Goal: Information Seeking & Learning: Learn about a topic

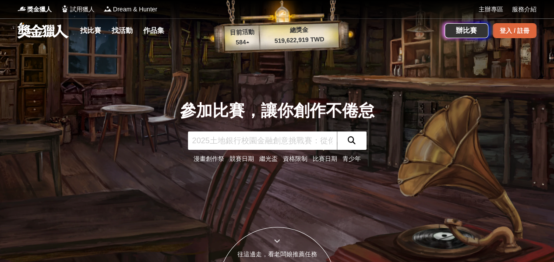
click at [518, 25] on div "登入 / 註冊" at bounding box center [515, 30] width 44 height 15
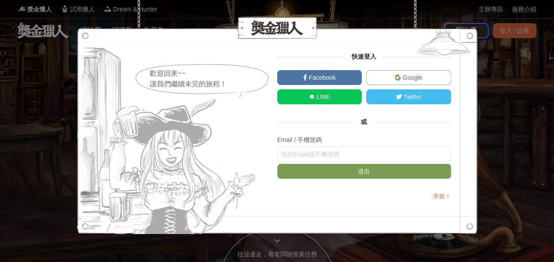
click at [342, 79] on link "Facebook" at bounding box center [319, 77] width 85 height 15
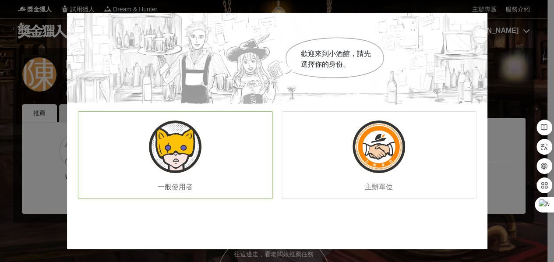
click at [206, 155] on div "一般使用者" at bounding box center [175, 155] width 195 height 88
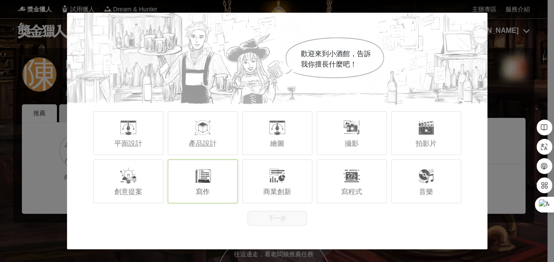
click at [202, 184] on div at bounding box center [203, 176] width 18 height 18
click at [143, 109] on div "平面設計 產品設計 繪圖 攝影 拍影片" at bounding box center [277, 133] width 421 height 48
click at [260, 219] on button "下一步" at bounding box center [278, 218] width 60 height 15
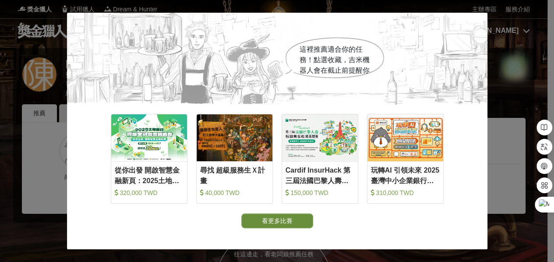
click at [251, 220] on button "看更多比賽" at bounding box center [277, 220] width 72 height 15
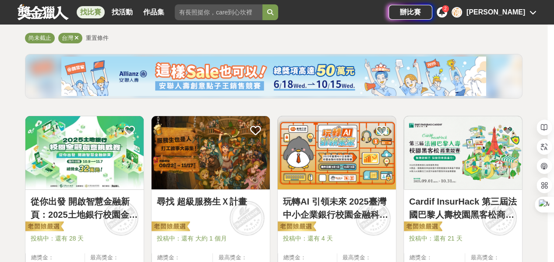
scroll to position [44, 0]
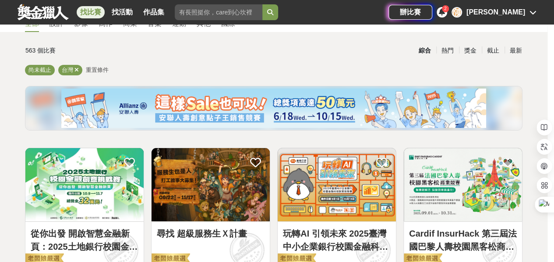
click at [100, 70] on span "重置條件" at bounding box center [97, 70] width 23 height 7
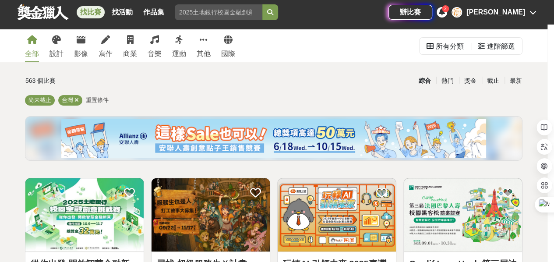
scroll to position [0, 0]
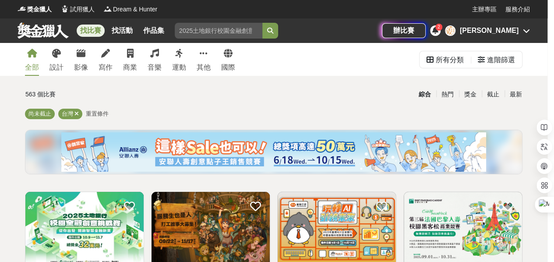
click at [87, 113] on span "重置條件" at bounding box center [97, 113] width 23 height 7
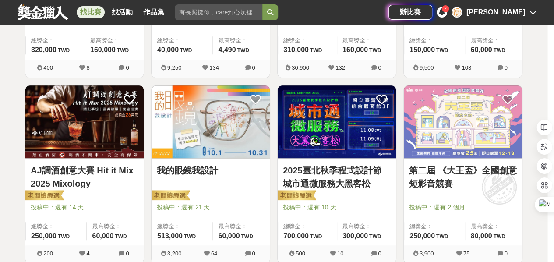
scroll to position [307, 0]
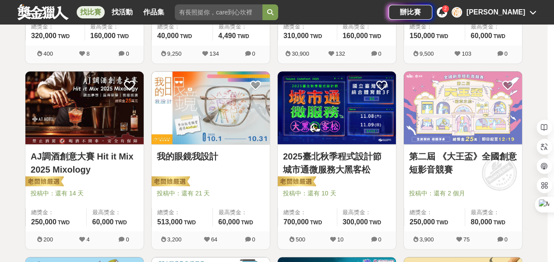
click at [175, 152] on link "我的眼鏡我設計" at bounding box center [211, 156] width 108 height 13
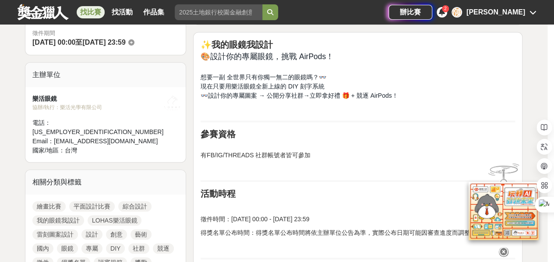
scroll to position [263, 0]
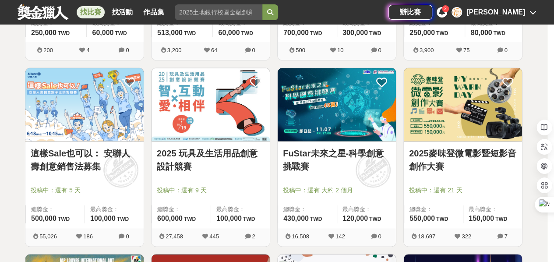
scroll to position [482, 0]
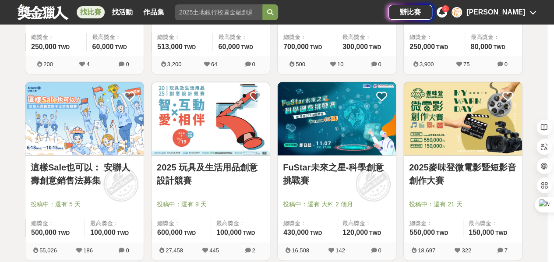
click at [193, 167] on link "2025 玩具及生活用品創意設計競賽" at bounding box center [211, 174] width 108 height 26
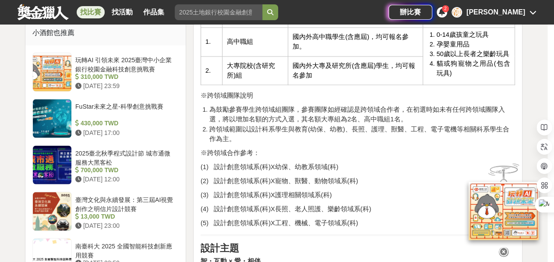
scroll to position [832, 0]
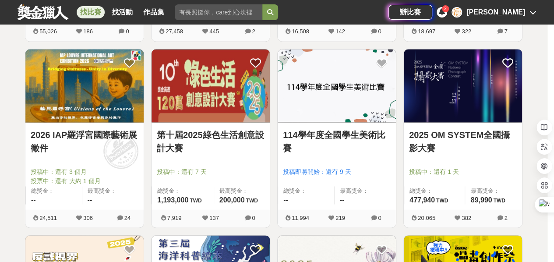
scroll to position [832, 0]
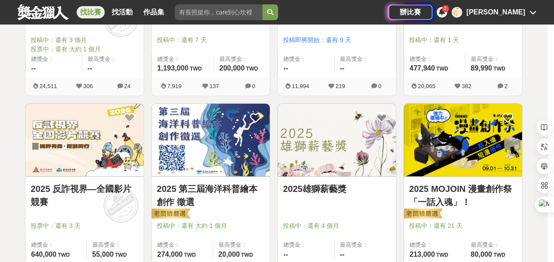
click at [240, 185] on link "2025 第三屆海洋科普繪本創作 徵選" at bounding box center [211, 195] width 108 height 26
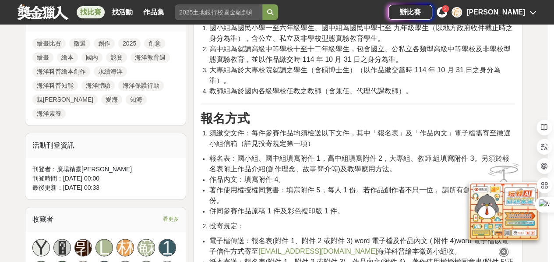
scroll to position [438, 0]
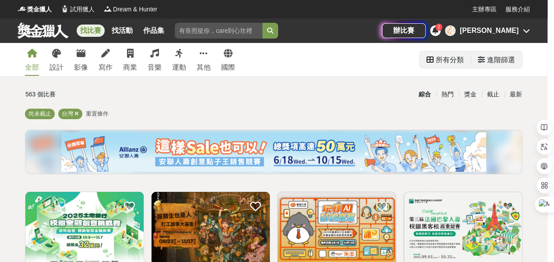
click at [516, 61] on div "進階篩選" at bounding box center [496, 59] width 51 height 17
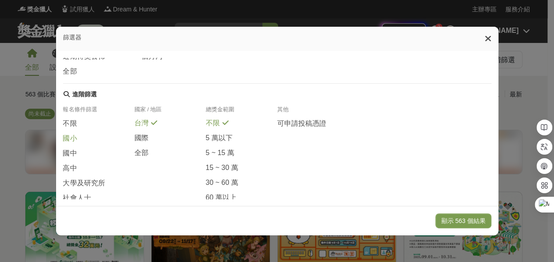
scroll to position [209, 0]
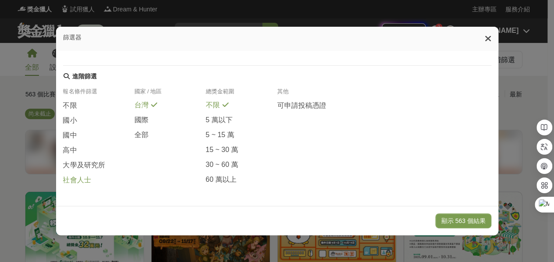
click at [74, 176] on span "社會人士" at bounding box center [77, 180] width 28 height 9
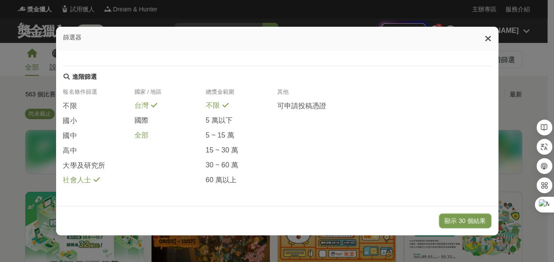
click at [143, 138] on span "全部" at bounding box center [141, 135] width 14 height 9
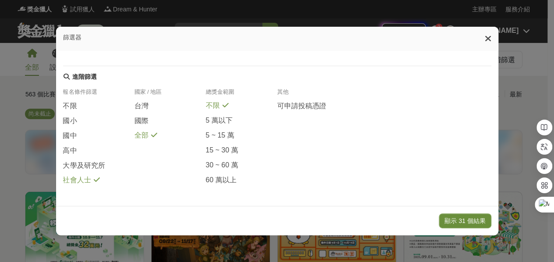
click at [456, 214] on button "顯示 31 個結果" at bounding box center [465, 220] width 52 height 15
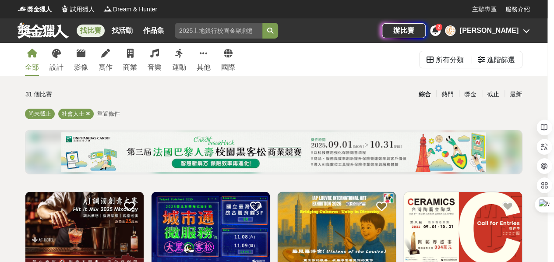
scroll to position [88, 0]
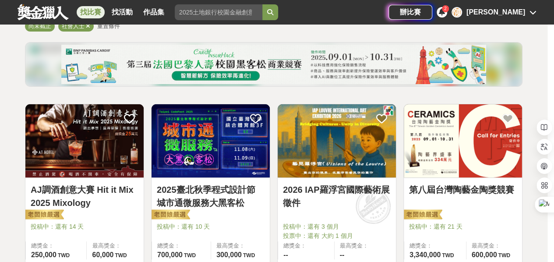
click at [355, 212] on div at bounding box center [339, 214] width 113 height 11
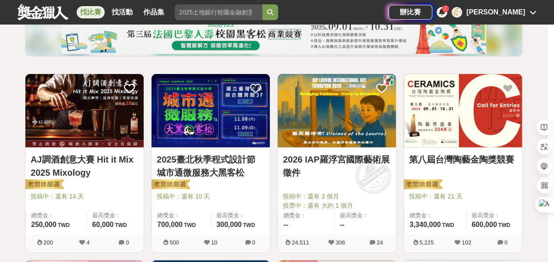
scroll to position [131, 0]
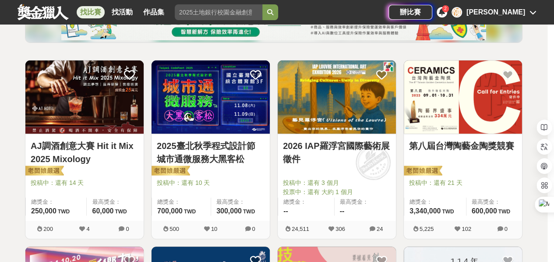
click at [340, 142] on link "2026 IAP羅浮宮國際藝術展徵件" at bounding box center [337, 152] width 108 height 26
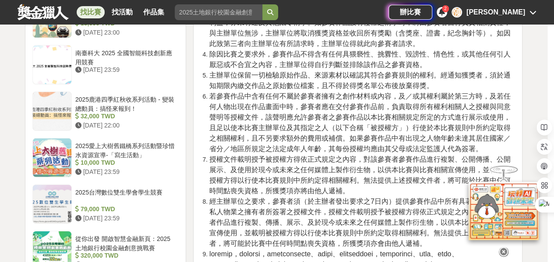
scroll to position [1533, 0]
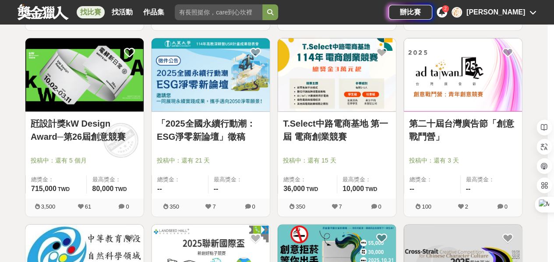
scroll to position [613, 0]
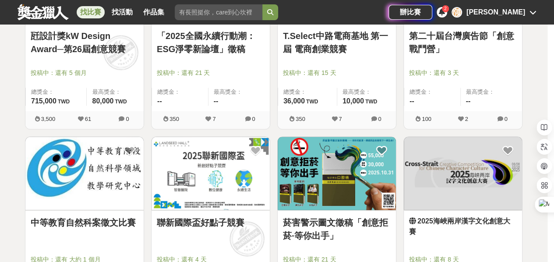
click at [469, 213] on div "2025海峽兩岸漢字文化創意大賽 投稿中：還有 8 天 總獎金： 25,000 25,000 CNY 最高獎金： 10,000 CNY" at bounding box center [463, 253] width 118 height 87
click at [466, 219] on link "2025海峽兩岸漢字文化創意大賽" at bounding box center [463, 226] width 108 height 21
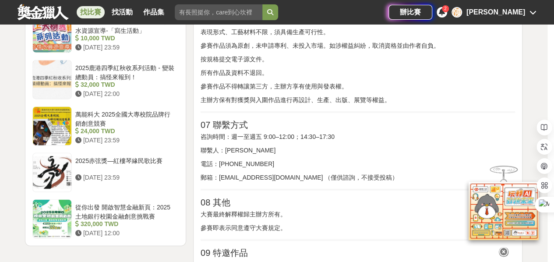
scroll to position [1095, 0]
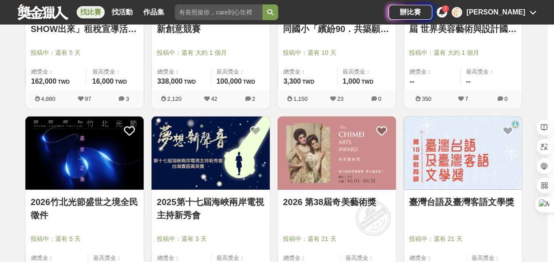
scroll to position [1051, 0]
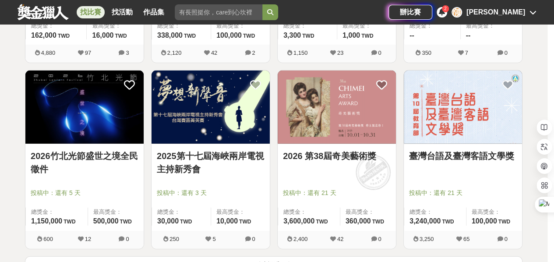
click at [448, 155] on link "臺灣台語及臺灣客語文學獎" at bounding box center [463, 155] width 108 height 13
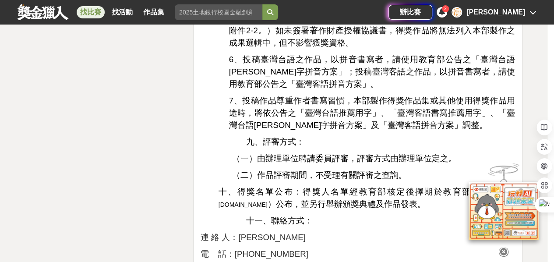
scroll to position [1533, 0]
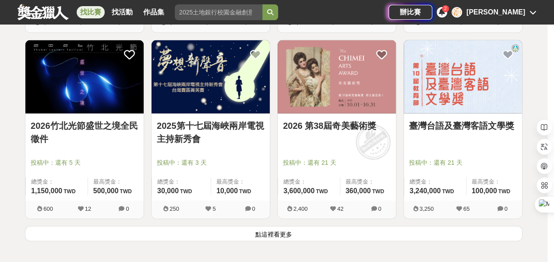
scroll to position [1095, 0]
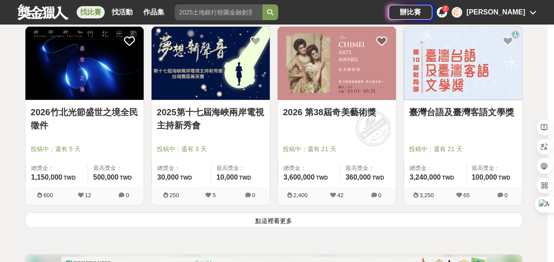
click at [274, 220] on button "點這裡看更多" at bounding box center [274, 219] width 498 height 15
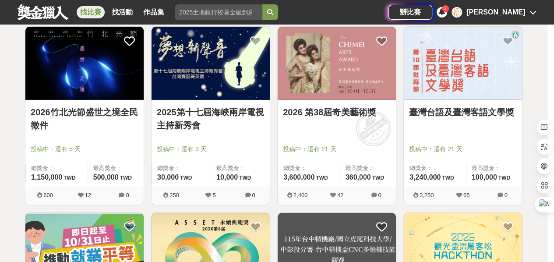
click at [106, 107] on link "2026竹北光節盛世之境全民徵件" at bounding box center [85, 119] width 108 height 26
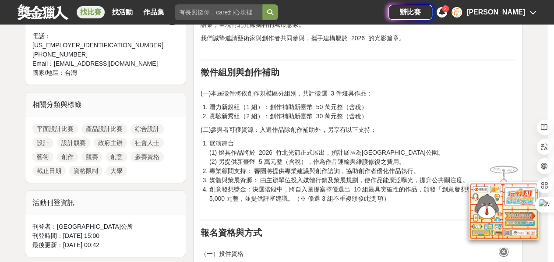
scroll to position [350, 0]
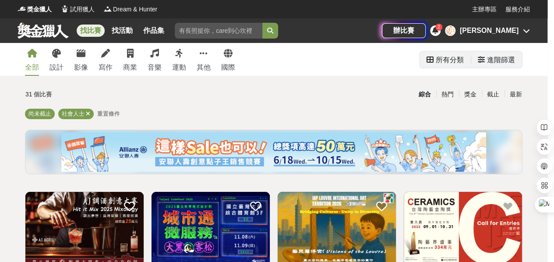
click at [488, 59] on div "進階篩選" at bounding box center [496, 60] width 37 height 18
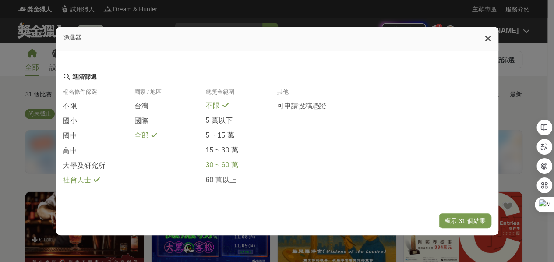
scroll to position [209, 0]
click at [150, 103] on span at bounding box center [153, 104] width 7 height 7
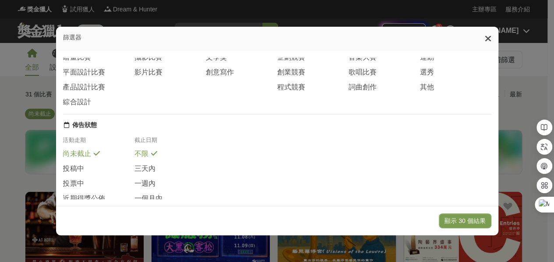
scroll to position [0, 0]
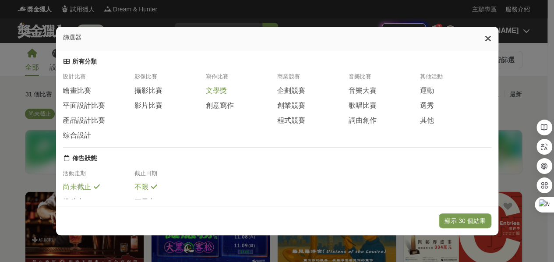
click at [218, 96] on span "文學獎" at bounding box center [215, 90] width 21 height 9
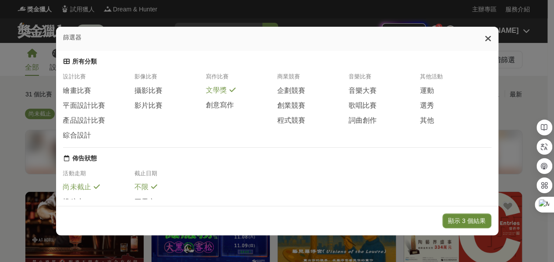
click at [453, 222] on button "顯示 3 個結果" at bounding box center [466, 220] width 49 height 15
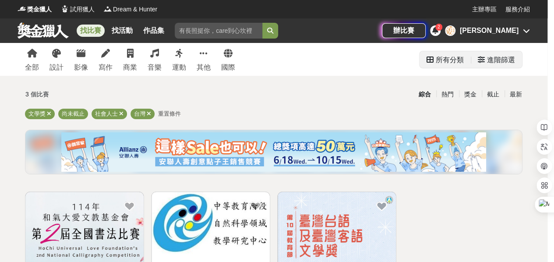
click at [467, 60] on div "所有分類" at bounding box center [445, 59] width 51 height 17
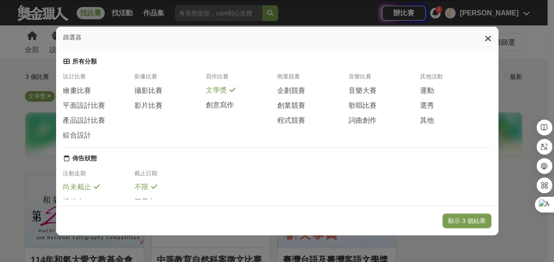
scroll to position [44, 0]
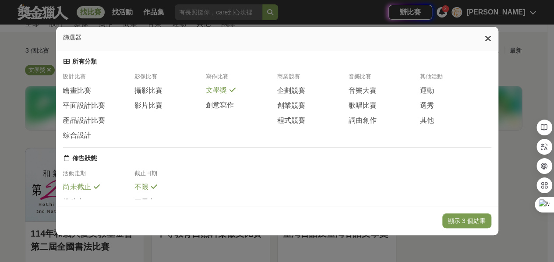
click at [92, 191] on div "尚未截止" at bounding box center [98, 190] width 71 height 14
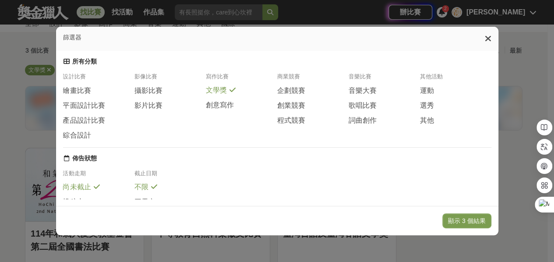
click at [94, 190] on icon at bounding box center [97, 186] width 6 height 7
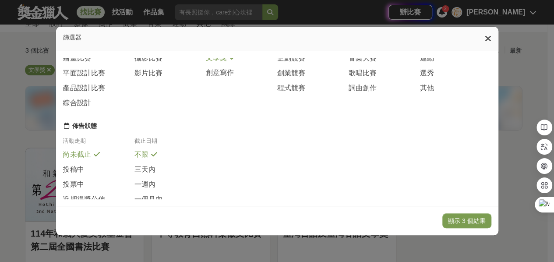
scroll to position [88, 0]
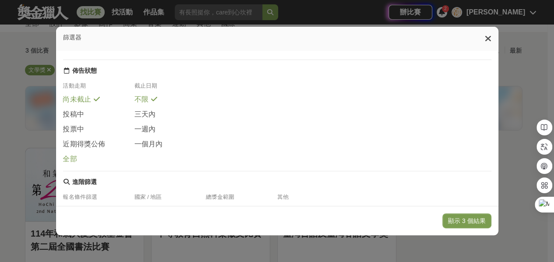
click at [63, 164] on span "全部" at bounding box center [70, 159] width 14 height 9
click at [491, 224] on button "顯示 93 個結果" at bounding box center [465, 220] width 52 height 15
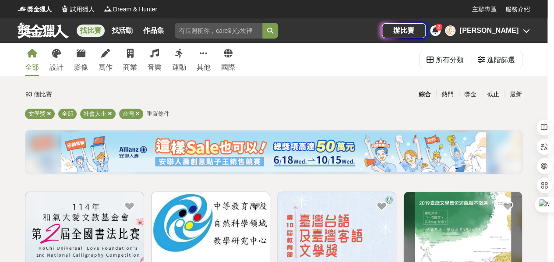
click at [39, 52] on link "全部" at bounding box center [32, 59] width 14 height 33
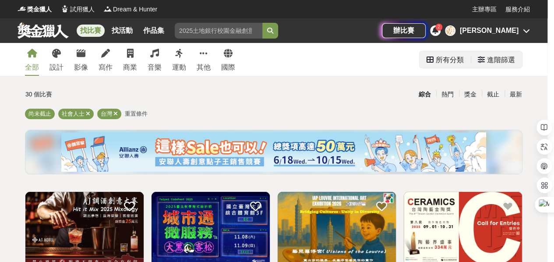
click at [489, 57] on div "進階篩選" at bounding box center [501, 60] width 28 height 18
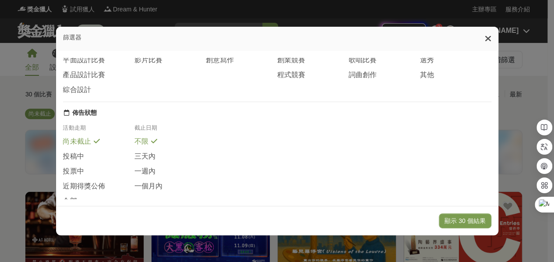
scroll to position [88, 0]
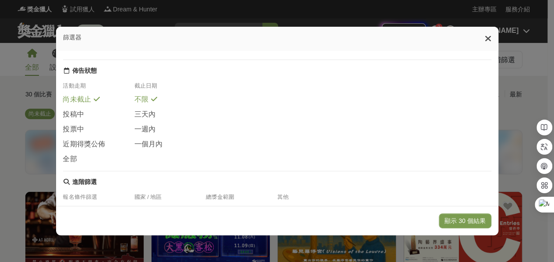
click at [520, 149] on div "篩選器 所有分類 設計比賽 繪畫比賽 平面設計比賽 產品設計比賽 綜合設計 影像比賽 攝影比賽 影片比賽 寫作比賽 文學獎 創意寫作 商業競賽 企劃競賽 創業…" at bounding box center [277, 131] width 554 height 262
click at [489, 39] on icon at bounding box center [488, 38] width 7 height 9
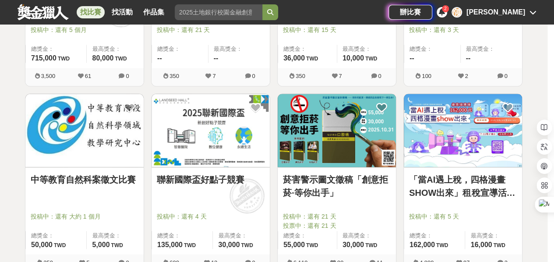
scroll to position [657, 0]
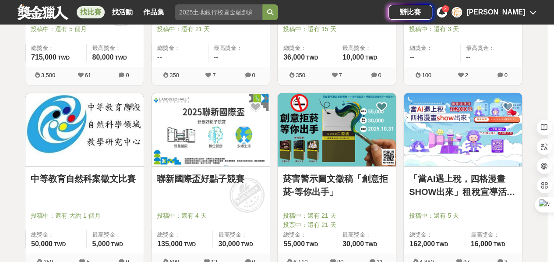
click at [212, 177] on link "聯新國際盃好點子競賽" at bounding box center [211, 178] width 108 height 13
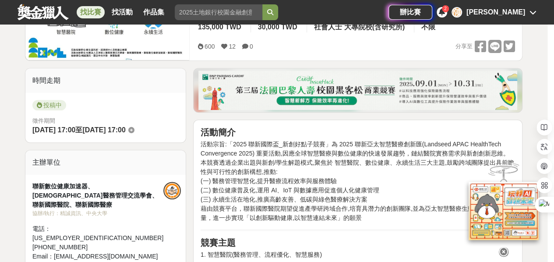
scroll to position [219, 0]
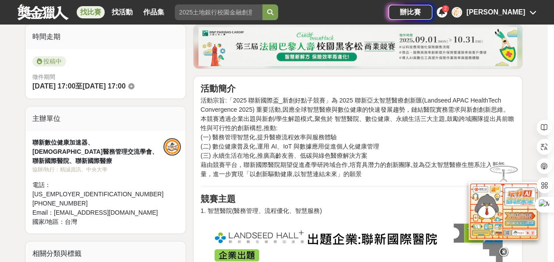
click at [503, 253] on icon at bounding box center [504, 252] width 10 height 10
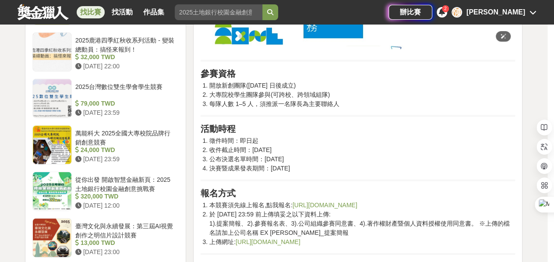
scroll to position [964, 0]
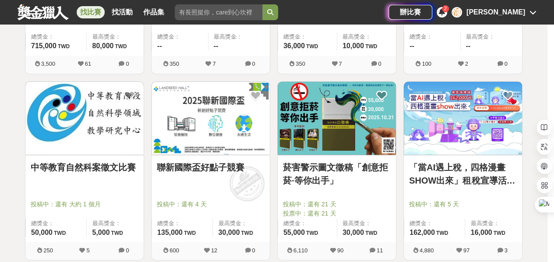
scroll to position [657, 0]
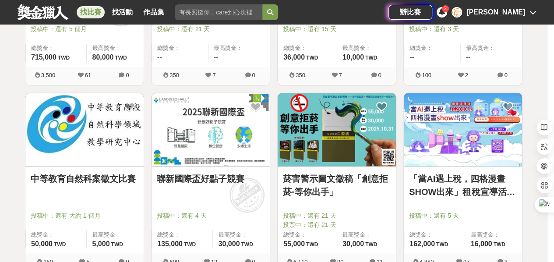
click at [317, 184] on link "菸害警示圖文徵稿「創意拒菸·等你出手」" at bounding box center [337, 185] width 108 height 26
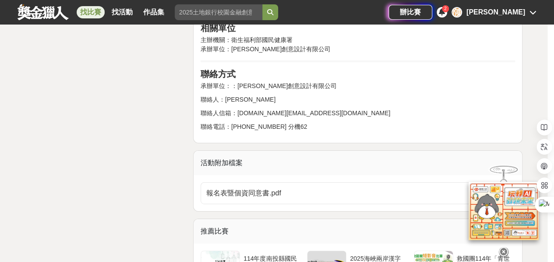
scroll to position [1446, 0]
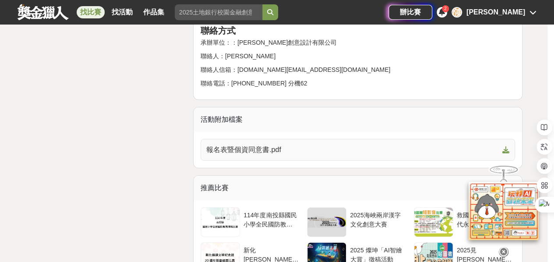
click at [280, 145] on span "報名表暨個資同意書.pdf" at bounding box center [352, 150] width 293 height 11
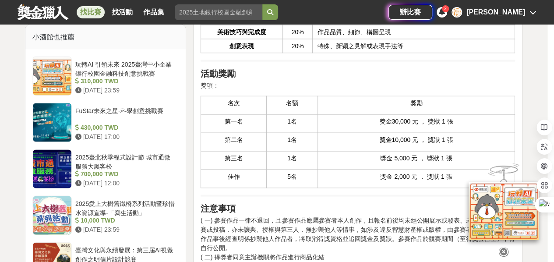
scroll to position [832, 0]
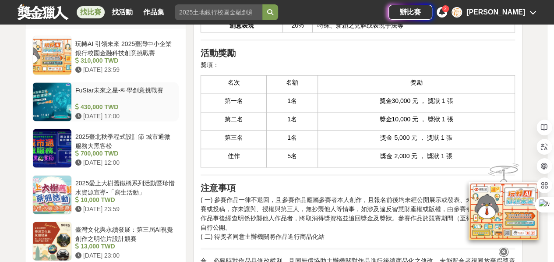
click at [55, 83] on div at bounding box center [52, 102] width 39 height 39
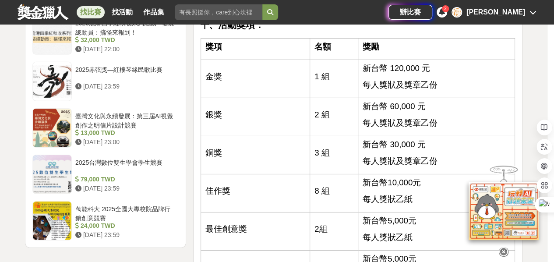
scroll to position [1358, 0]
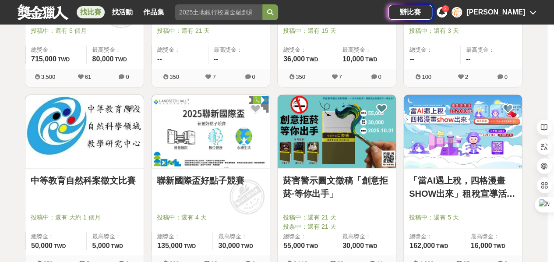
scroll to position [657, 0]
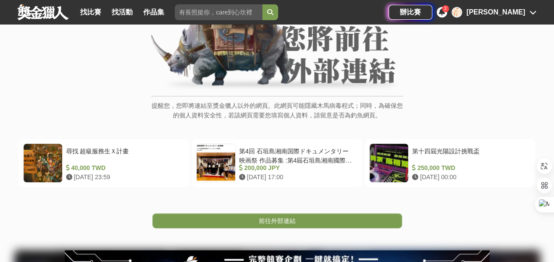
scroll to position [131, 0]
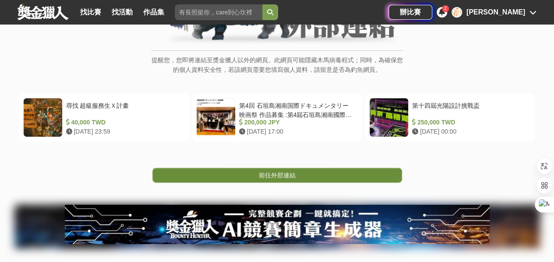
click at [338, 173] on link "前往外部連結" at bounding box center [277, 175] width 250 height 15
